Goal: Find contact information: Find contact information

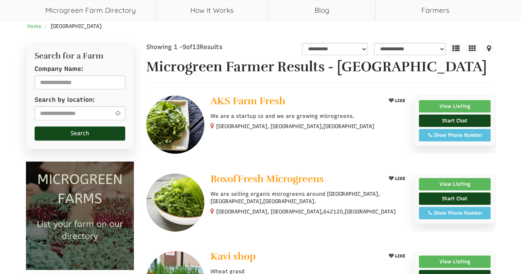
scroll to position [82, 0]
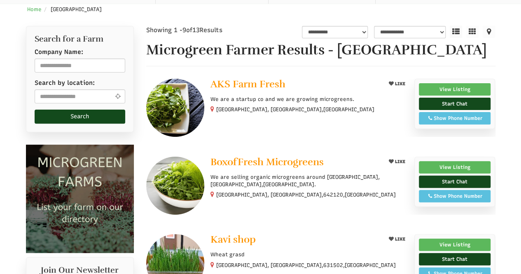
select select "Language Translate Widget"
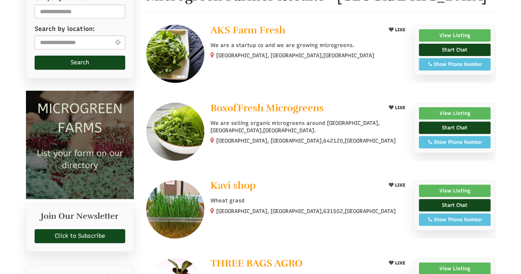
scroll to position [124, 0]
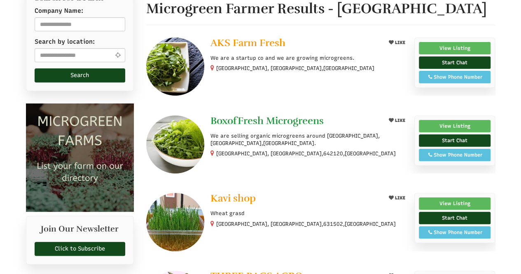
click at [222, 119] on span "BoxofFresh Microgreens" at bounding box center [266, 121] width 113 height 12
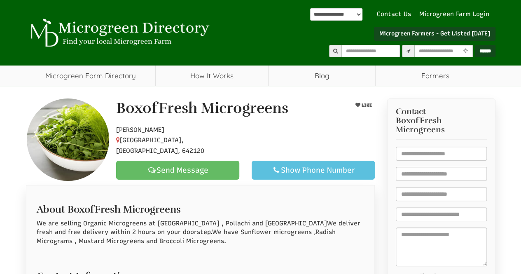
click at [225, 163] on link "Send Message" at bounding box center [177, 170] width 123 height 19
